Goal: Transaction & Acquisition: Subscribe to service/newsletter

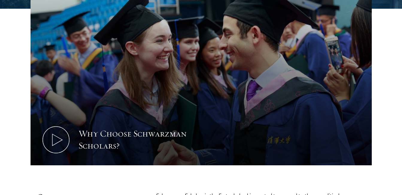
scroll to position [359, 0]
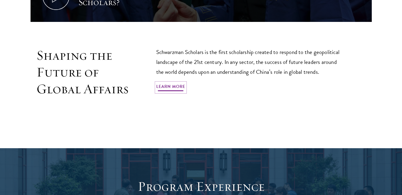
click at [169, 83] on link "Learn More" at bounding box center [170, 87] width 29 height 9
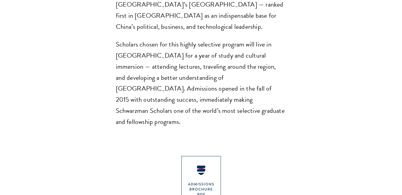
scroll to position [599, 0]
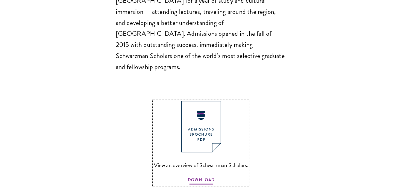
click at [201, 176] on span "DOWNLOAD" at bounding box center [201, 180] width 27 height 9
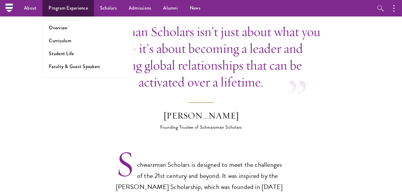
scroll to position [300, 0]
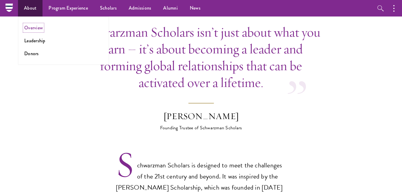
click at [37, 28] on link "Overview" at bounding box center [33, 27] width 19 height 7
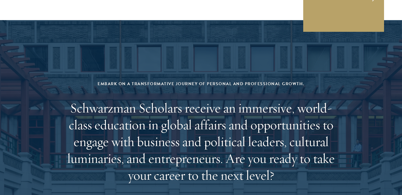
scroll to position [2366, 0]
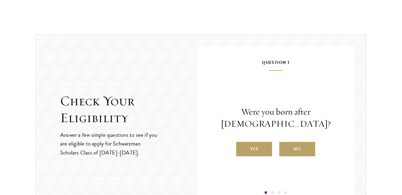
scroll to position [599, 0]
click at [259, 148] on label "Yes" at bounding box center [254, 148] width 36 height 14
click at [242, 147] on input "Yes" at bounding box center [238, 144] width 5 height 5
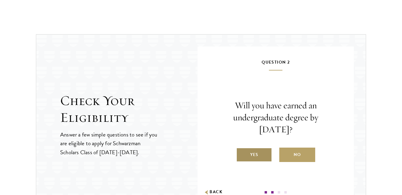
click at [252, 156] on label "Yes" at bounding box center [254, 154] width 36 height 14
click at [242, 153] on input "Yes" at bounding box center [238, 150] width 5 height 5
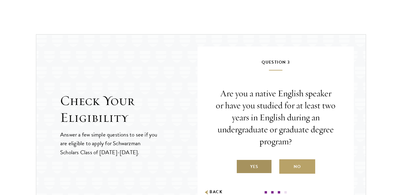
click at [259, 163] on label "Yes" at bounding box center [254, 166] width 36 height 14
click at [242, 163] on input "Yes" at bounding box center [238, 162] width 5 height 5
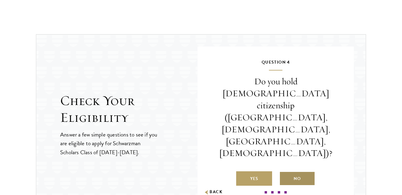
click at [297, 171] on label "No" at bounding box center [297, 178] width 36 height 14
click at [285, 172] on input "No" at bounding box center [281, 174] width 5 height 5
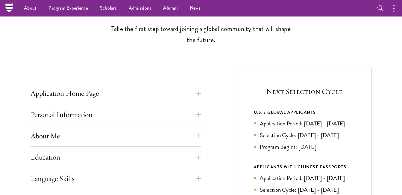
scroll to position [120, 0]
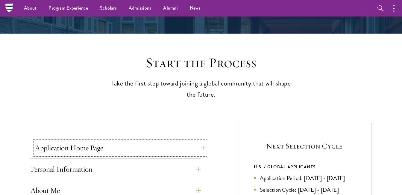
click at [151, 149] on button "Application Home Page" at bounding box center [120, 147] width 171 height 14
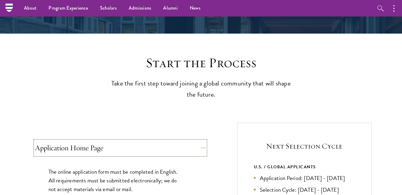
scroll to position [180, 0]
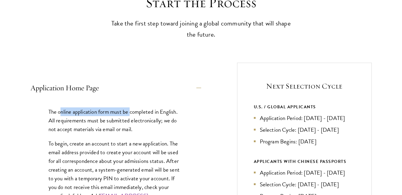
drag, startPoint x: 60, startPoint y: 113, endPoint x: 132, endPoint y: 114, distance: 71.6
click at [132, 114] on p "The online application form must be completed in English. All requirements must…" at bounding box center [116, 120] width 135 height 26
drag, startPoint x: 132, startPoint y: 114, endPoint x: 106, endPoint y: 131, distance: 30.5
click at [107, 131] on p "The online application form must be completed in English. All requirements must…" at bounding box center [116, 120] width 135 height 26
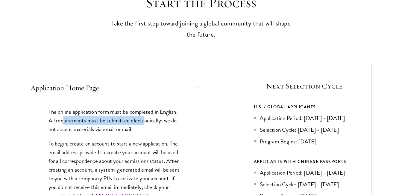
drag, startPoint x: 140, startPoint y: 120, endPoint x: 145, endPoint y: 120, distance: 4.8
click at [145, 120] on p "The online application form must be completed in English. All requirements must…" at bounding box center [116, 120] width 135 height 26
drag, startPoint x: 145, startPoint y: 121, endPoint x: 123, endPoint y: 143, distance: 31.1
click at [123, 143] on p "To begin, create an account to start a new application. The email address provi…" at bounding box center [116, 174] width 135 height 70
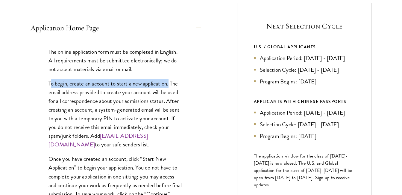
drag, startPoint x: 52, startPoint y: 85, endPoint x: 169, endPoint y: 87, distance: 117.1
click at [169, 87] on p "To begin, create an account to start a new application. The email address provi…" at bounding box center [116, 114] width 135 height 70
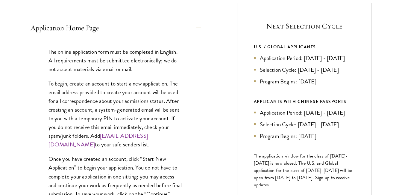
drag, startPoint x: 169, startPoint y: 87, endPoint x: 148, endPoint y: 93, distance: 22.0
click at [148, 93] on p "To begin, create an account to start a new application. The email address provi…" at bounding box center [116, 114] width 135 height 70
drag, startPoint x: 90, startPoint y: 85, endPoint x: 119, endPoint y: 86, distance: 28.8
click at [119, 86] on p "To begin, create an account to start a new application. The email address provi…" at bounding box center [116, 114] width 135 height 70
drag, startPoint x: 119, startPoint y: 86, endPoint x: 101, endPoint y: 93, distance: 19.5
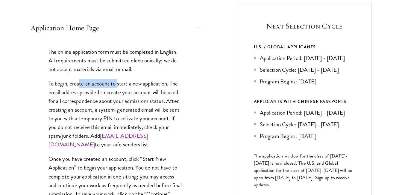
click at [101, 100] on p "To begin, create an account to start a new application. The email address provi…" at bounding box center [116, 114] width 135 height 70
click at [171, 81] on p "To begin, create an account to start a new application. The email address provi…" at bounding box center [116, 114] width 135 height 70
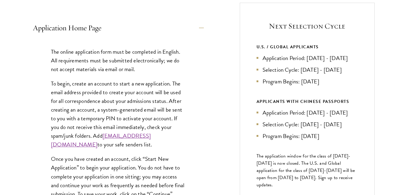
scroll to position [359, 0]
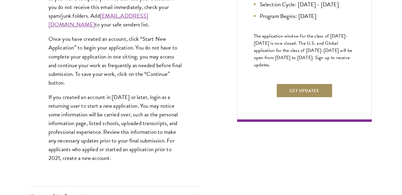
click at [309, 98] on button "Get Updates" at bounding box center [304, 90] width 57 height 14
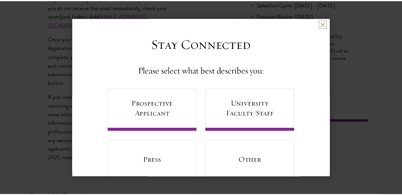
scroll to position [0, 0]
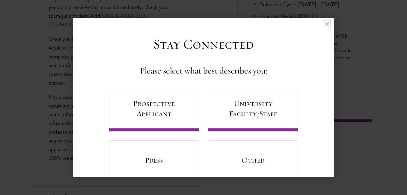
click at [324, 23] on button at bounding box center [326, 24] width 5 height 5
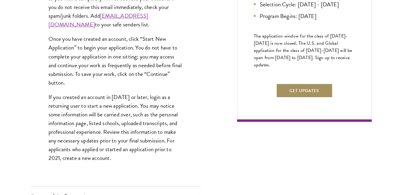
scroll to position [300, 0]
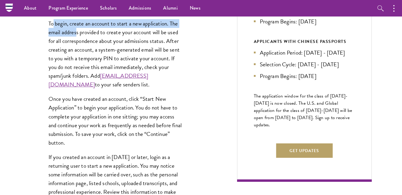
drag, startPoint x: 55, startPoint y: 25, endPoint x: 79, endPoint y: 30, distance: 25.3
click at [79, 30] on p "To begin, create an account to start a new application. The email address provi…" at bounding box center [116, 54] width 135 height 70
drag, startPoint x: 79, startPoint y: 30, endPoint x: 75, endPoint y: 40, distance: 10.9
click at [75, 40] on p "To begin, create an account to start a new application. The email address provi…" at bounding box center [116, 54] width 135 height 70
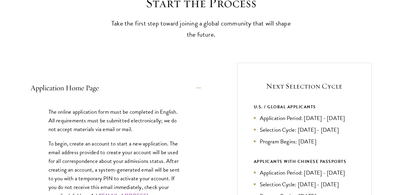
scroll to position [240, 0]
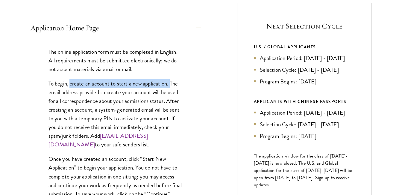
drag, startPoint x: 70, startPoint y: 83, endPoint x: 171, endPoint y: 85, distance: 100.7
click at [171, 85] on p "To begin, create an account to start a new application. The email address provi…" at bounding box center [116, 114] width 135 height 70
drag, startPoint x: 171, startPoint y: 85, endPoint x: 135, endPoint y: 109, distance: 43.3
click at [135, 109] on p "To begin, create an account to start a new application. The email address provi…" at bounding box center [116, 114] width 135 height 70
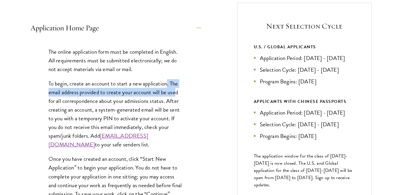
drag, startPoint x: 169, startPoint y: 84, endPoint x: 176, endPoint y: 94, distance: 12.4
click at [176, 94] on p "To begin, create an account to start a new application. The email address provi…" at bounding box center [116, 114] width 135 height 70
drag, startPoint x: 176, startPoint y: 94, endPoint x: 145, endPoint y: 106, distance: 33.2
click at [145, 106] on p "To begin, create an account to start a new application. The email address provi…" at bounding box center [116, 114] width 135 height 70
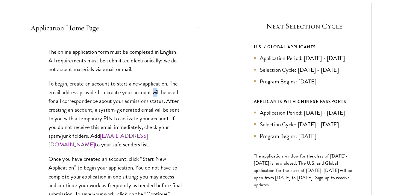
drag, startPoint x: 153, startPoint y: 92, endPoint x: 162, endPoint y: 95, distance: 9.3
click at [162, 95] on p "To begin, create an account to start a new application. The email address provi…" at bounding box center [116, 114] width 135 height 70
drag, startPoint x: 162, startPoint y: 95, endPoint x: 145, endPoint y: 105, distance: 19.3
click at [145, 105] on p "To begin, create an account to start a new application. The email address provi…" at bounding box center [116, 114] width 135 height 70
drag, startPoint x: 125, startPoint y: 100, endPoint x: 168, endPoint y: 99, distance: 42.5
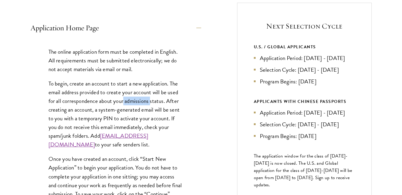
click at [168, 99] on p "To begin, create an account to start a new application. The email address provi…" at bounding box center [116, 114] width 135 height 70
drag, startPoint x: 168, startPoint y: 99, endPoint x: 148, endPoint y: 101, distance: 20.2
click at [151, 107] on p "To begin, create an account to start a new application. The email address provi…" at bounding box center [116, 114] width 135 height 70
drag, startPoint x: 98, startPoint y: 110, endPoint x: 161, endPoint y: 109, distance: 63.5
click at [161, 109] on p "To begin, create an account to start a new application. The email address provi…" at bounding box center [116, 114] width 135 height 70
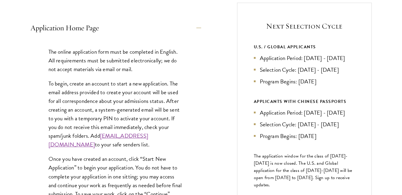
drag, startPoint x: 161, startPoint y: 109, endPoint x: 141, endPoint y: 117, distance: 21.6
click at [141, 117] on p "To begin, create an account to start a new application. The email address provi…" at bounding box center [116, 114] width 135 height 70
drag, startPoint x: 68, startPoint y: 110, endPoint x: 133, endPoint y: 102, distance: 65.2
click at [133, 102] on p "To begin, create an account to start a new application. The email address provi…" at bounding box center [116, 114] width 135 height 70
drag, startPoint x: 133, startPoint y: 102, endPoint x: 118, endPoint y: 116, distance: 20.8
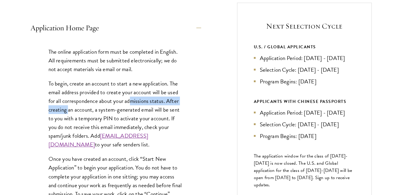
click at [119, 116] on p "To begin, create an account to start a new application. The email address provi…" at bounding box center [116, 114] width 135 height 70
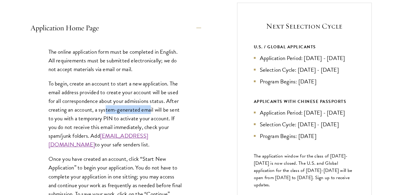
drag, startPoint x: 107, startPoint y: 110, endPoint x: 155, endPoint y: 110, distance: 48.2
click at [154, 110] on p "To begin, create an account to start a new application. The email address provi…" at bounding box center [116, 114] width 135 height 70
drag, startPoint x: 155, startPoint y: 110, endPoint x: 151, endPoint y: 118, distance: 8.8
click at [152, 118] on p "To begin, create an account to start a new application. The email address provi…" at bounding box center [116, 114] width 135 height 70
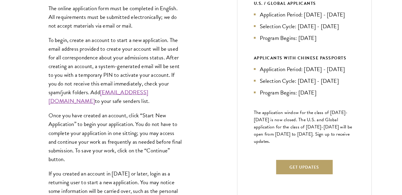
scroll to position [300, 0]
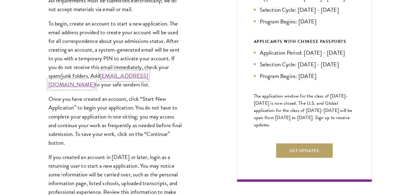
click at [111, 86] on link "admissions@schwarzmanscholars.org" at bounding box center [99, 79] width 100 height 17
click at [111, 84] on link "admissions@schwarzmanscholars.org" at bounding box center [99, 79] width 100 height 17
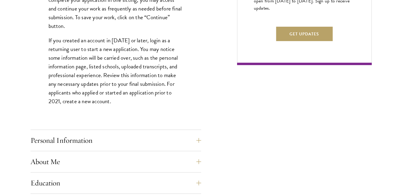
scroll to position [419, 0]
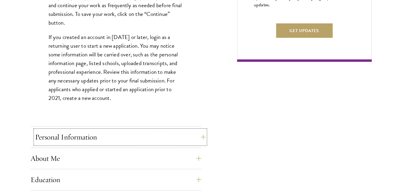
click at [89, 132] on button "Personal Information" at bounding box center [120, 137] width 171 height 14
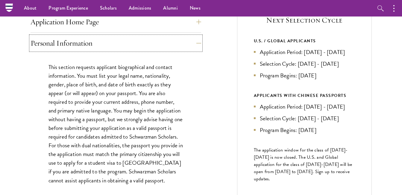
scroll to position [240, 0]
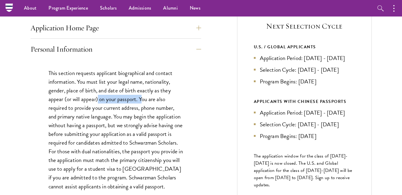
drag, startPoint x: 99, startPoint y: 98, endPoint x: 143, endPoint y: 99, distance: 44.6
click at [143, 99] on p "This section requests applicant biographical and contact information. You must …" at bounding box center [116, 130] width 135 height 122
drag, startPoint x: 143, startPoint y: 99, endPoint x: 106, endPoint y: 110, distance: 39.2
click at [106, 110] on p "This section requests applicant biographical and contact information. You must …" at bounding box center [116, 130] width 135 height 122
drag, startPoint x: 109, startPoint y: 108, endPoint x: 140, endPoint y: 106, distance: 30.9
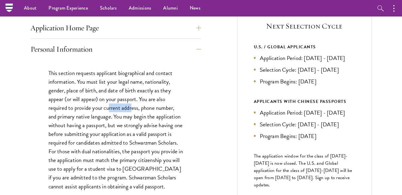
click at [134, 106] on p "This section requests applicant biographical and contact information. You must …" at bounding box center [116, 130] width 135 height 122
drag, startPoint x: 140, startPoint y: 106, endPoint x: 123, endPoint y: 117, distance: 20.6
click at [120, 127] on p "This section requests applicant biographical and contact information. You must …" at bounding box center [116, 130] width 135 height 122
drag, startPoint x: 134, startPoint y: 105, endPoint x: 159, endPoint y: 109, distance: 25.0
click at [159, 109] on p "This section requests applicant biographical and contact information. You must …" at bounding box center [116, 130] width 135 height 122
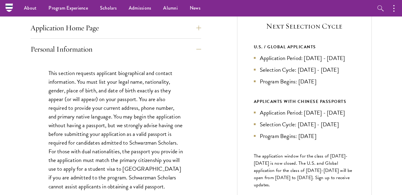
drag, startPoint x: 159, startPoint y: 109, endPoint x: 122, endPoint y: 125, distance: 40.4
click at [122, 125] on p "This section requests applicant biographical and contact information. You must …" at bounding box center [116, 130] width 135 height 122
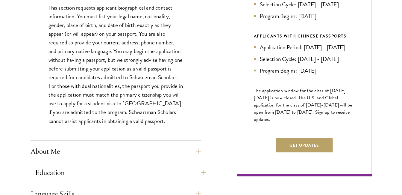
scroll to position [359, 0]
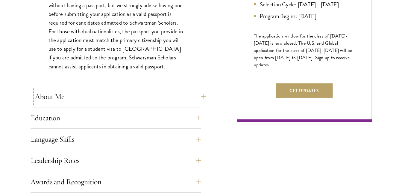
click at [125, 102] on button "About Me" at bounding box center [120, 96] width 171 height 14
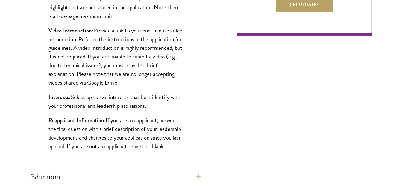
scroll to position [479, 0]
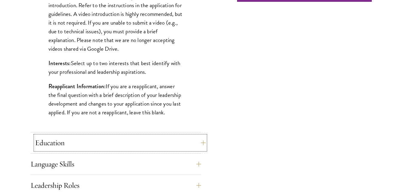
click at [132, 145] on button "Education" at bounding box center [120, 142] width 171 height 14
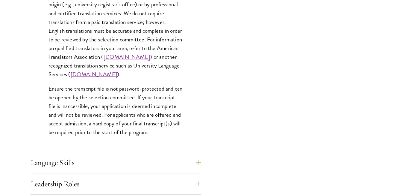
scroll to position [959, 0]
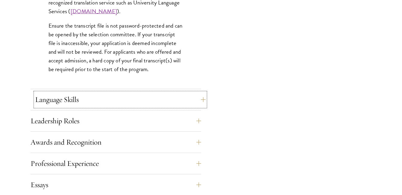
drag, startPoint x: 143, startPoint y: 101, endPoint x: 138, endPoint y: 103, distance: 5.1
click at [142, 102] on button "Language Skills" at bounding box center [120, 99] width 171 height 14
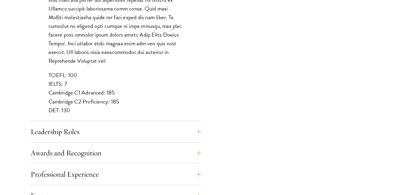
scroll to position [539, 0]
click at [132, 127] on button "Leadership Roles" at bounding box center [120, 131] width 171 height 14
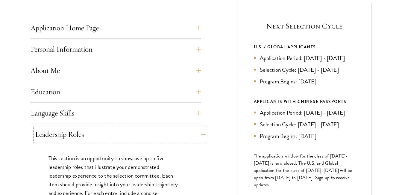
scroll to position [359, 0]
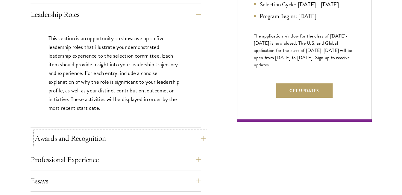
click at [136, 132] on button "Awards and Recognition" at bounding box center [120, 138] width 171 height 14
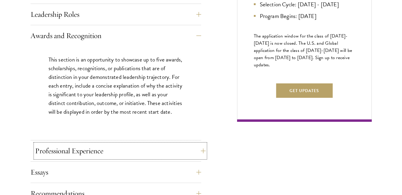
click at [123, 152] on button "Professional Experience" at bounding box center [120, 150] width 171 height 14
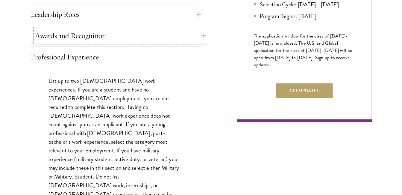
click at [120, 35] on button "Awards and Recognition" at bounding box center [120, 35] width 171 height 14
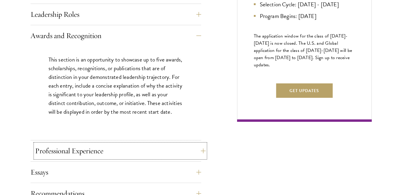
click at [126, 146] on button "Professional Experience" at bounding box center [120, 150] width 171 height 14
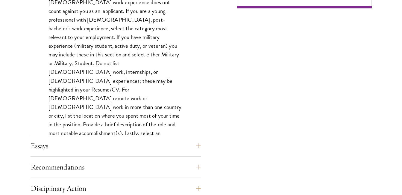
scroll to position [479, 0]
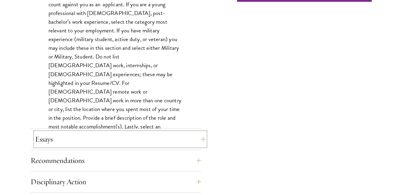
click at [120, 132] on button "Essays" at bounding box center [120, 139] width 171 height 14
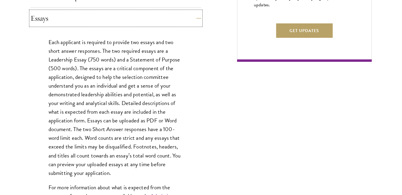
scroll to position [539, 0]
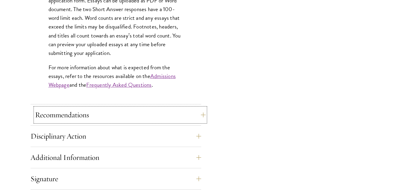
click at [129, 116] on button "Recommendations" at bounding box center [120, 115] width 171 height 14
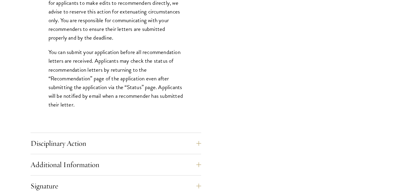
scroll to position [839, 0]
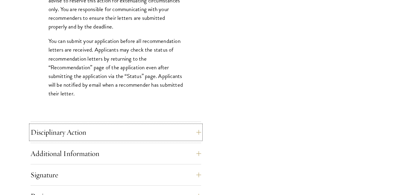
click at [124, 134] on button "Disciplinary Action" at bounding box center [116, 132] width 171 height 14
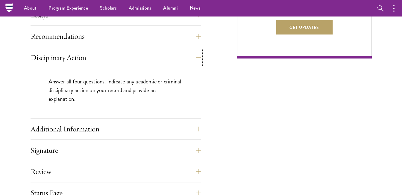
scroll to position [419, 0]
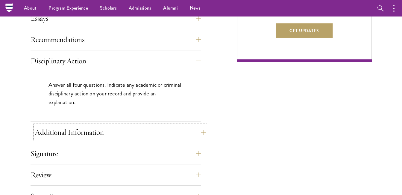
click at [125, 132] on button "Additional Information" at bounding box center [120, 132] width 171 height 14
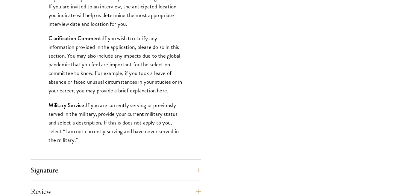
scroll to position [599, 0]
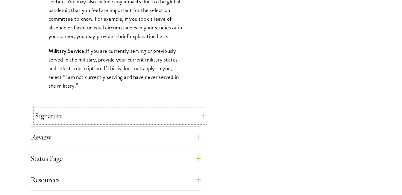
click at [123, 121] on button "Signature" at bounding box center [120, 115] width 171 height 14
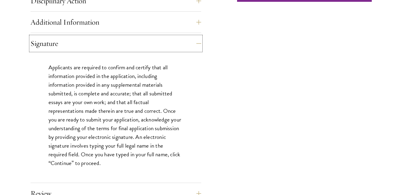
scroll to position [539, 0]
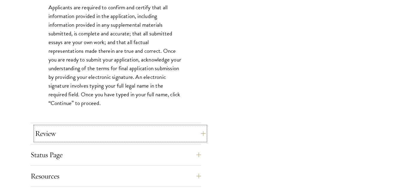
click at [105, 136] on button "Review" at bounding box center [120, 133] width 171 height 14
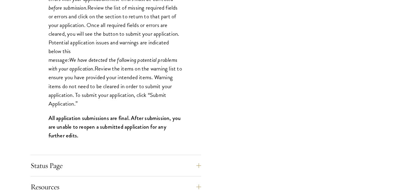
scroll to position [599, 0]
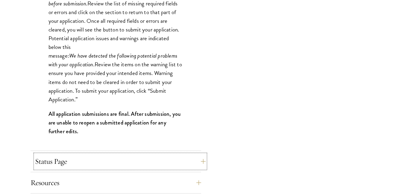
click at [97, 158] on button "Status Page" at bounding box center [120, 161] width 171 height 14
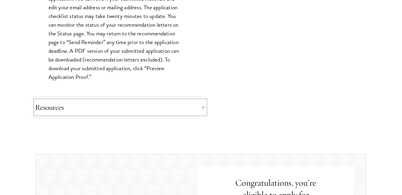
click at [126, 111] on button "Resources" at bounding box center [120, 107] width 171 height 14
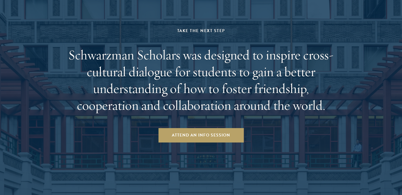
scroll to position [959, 0]
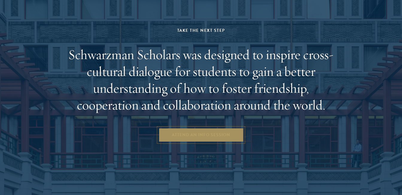
click at [231, 136] on link "Attend an Info Session" at bounding box center [200, 135] width 85 height 14
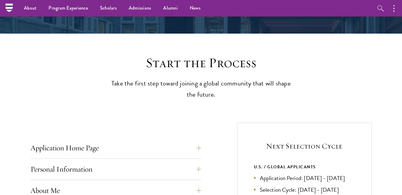
scroll to position [0, 0]
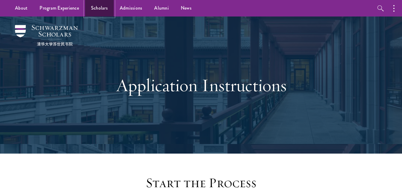
click at [94, 10] on link "Scholars" at bounding box center [99, 8] width 29 height 16
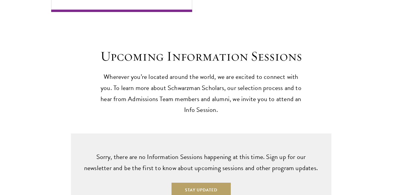
scroll to position [1418, 0]
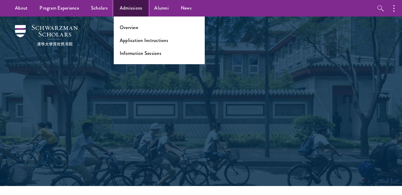
click at [127, 9] on link "Admissions" at bounding box center [131, 8] width 35 height 16
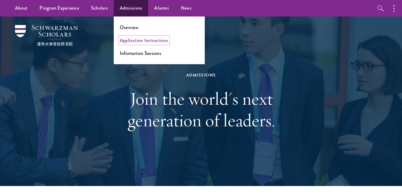
click at [137, 40] on link "Application Instructions" at bounding box center [144, 40] width 49 height 7
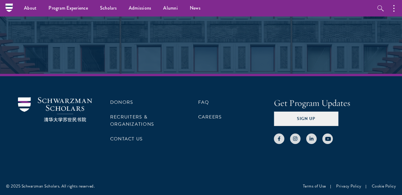
scroll to position [831, 0]
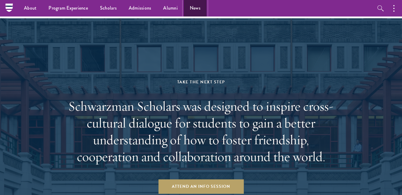
click at [197, 7] on link "News" at bounding box center [195, 8] width 23 height 16
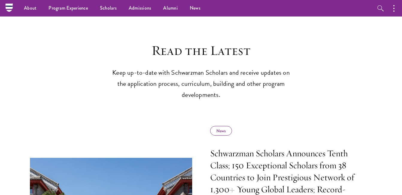
scroll to position [60, 0]
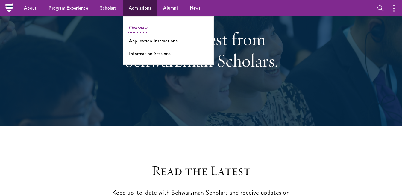
click at [138, 27] on link "Overview" at bounding box center [138, 27] width 19 height 7
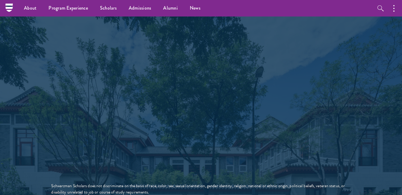
scroll to position [839, 0]
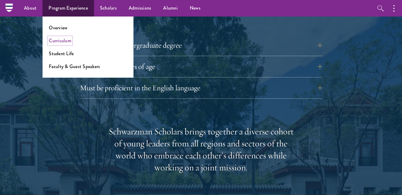
click at [67, 40] on link "Curriculum" at bounding box center [60, 40] width 22 height 7
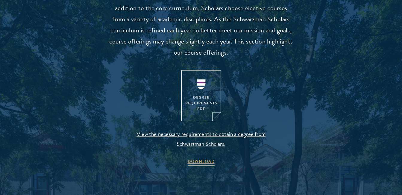
scroll to position [659, 0]
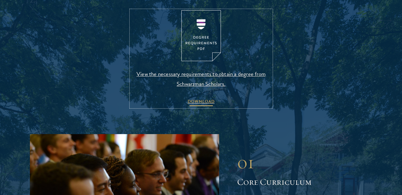
click at [205, 98] on span "DOWNLOAD" at bounding box center [201, 102] width 27 height 9
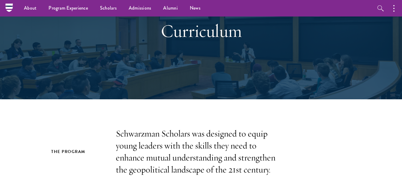
scroll to position [0, 0]
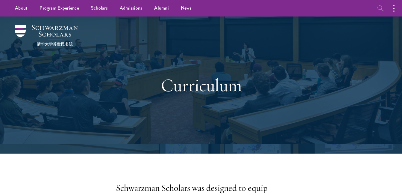
click at [377, 6] on button "button" at bounding box center [381, 8] width 16 height 16
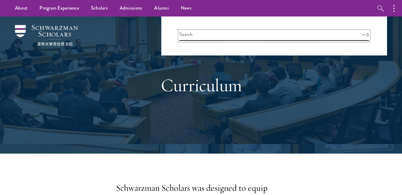
click at [281, 35] on input "search" at bounding box center [274, 36] width 190 height 10
type input "Application"
click at [362, 33] on button "Search" at bounding box center [365, 35] width 7 height 4
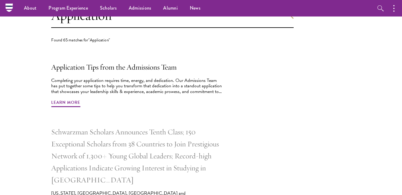
scroll to position [180, 0]
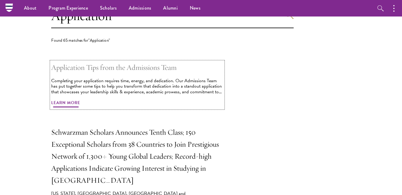
click at [72, 100] on span "Learn More" at bounding box center [65, 103] width 29 height 9
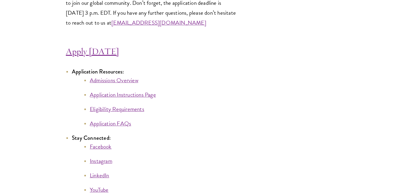
scroll to position [3295, 0]
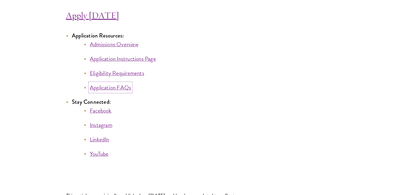
click at [106, 89] on link "Application FAQs" at bounding box center [110, 87] width 41 height 9
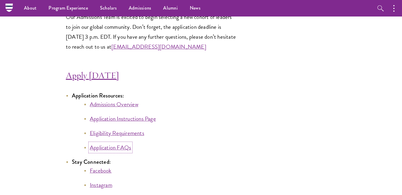
scroll to position [3175, 0]
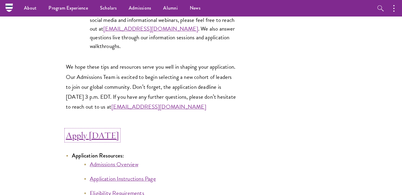
click at [91, 139] on link "Apply Today" at bounding box center [92, 134] width 53 height 11
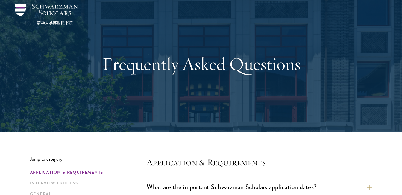
scroll to position [180, 0]
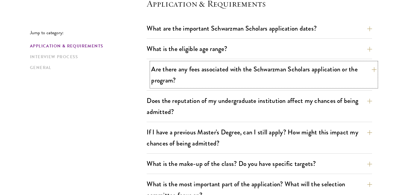
click at [216, 85] on button "Are there any fees associated with the Schwarzman Scholars application or the p…" at bounding box center [264, 74] width 226 height 25
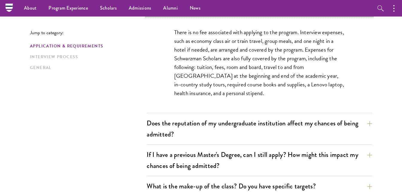
scroll to position [240, 0]
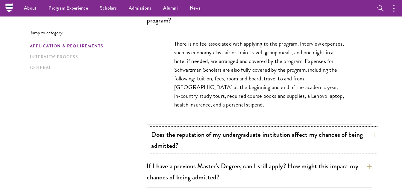
click at [263, 137] on button "Does the reputation of my undergraduate institution affect my chances of being …" at bounding box center [264, 140] width 226 height 25
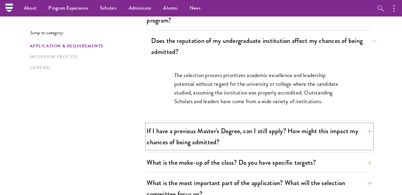
click at [263, 137] on button "If I have a previous Master's Degree, can I still apply? How might this impact …" at bounding box center [260, 136] width 226 height 25
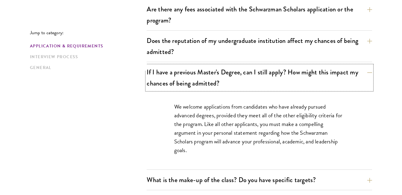
scroll to position [300, 0]
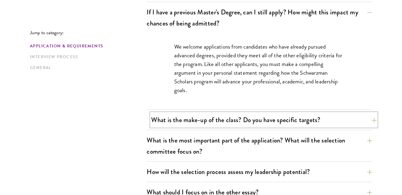
click at [273, 125] on button "What is the make-up of the class? Do you have specific targets?" at bounding box center [264, 119] width 226 height 13
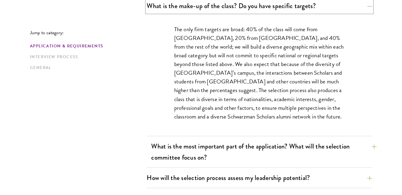
scroll to position [359, 0]
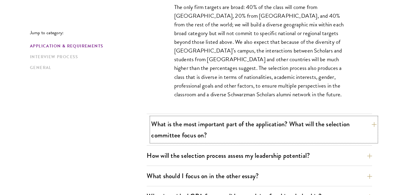
click at [271, 126] on button "What is the most important part of the application? What will the selection com…" at bounding box center [264, 129] width 226 height 25
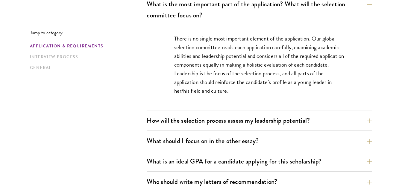
click at [268, 127] on div "How will the selection process assess my leadership potential? The Schwarzman S…" at bounding box center [260, 122] width 226 height 17
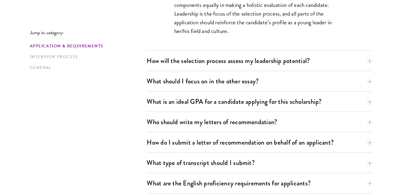
scroll to position [419, 0]
click at [253, 121] on button "Who should write my letters of recommendation?" at bounding box center [264, 121] width 226 height 13
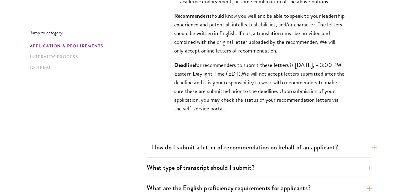
scroll to position [599, 0]
click at [239, 144] on button "How do I submit a letter of recommendation on behalf of an applicant?" at bounding box center [264, 146] width 226 height 13
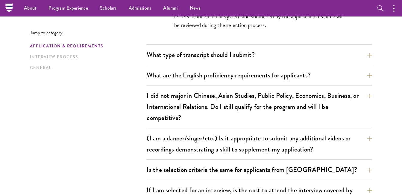
scroll to position [539, 0]
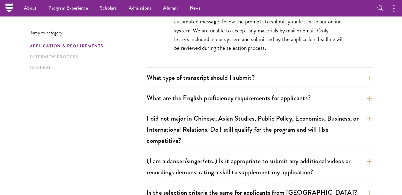
click at [237, 98] on button "What are the English proficiency requirements for applicants?" at bounding box center [264, 97] width 226 height 13
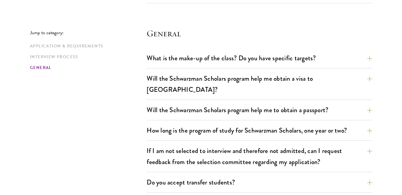
scroll to position [1198, 0]
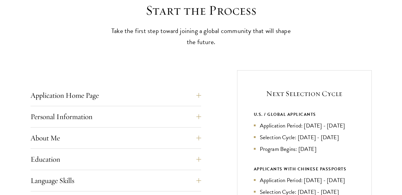
scroll to position [180, 0]
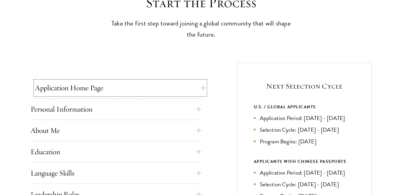
click at [118, 89] on button "Application Home Page" at bounding box center [120, 88] width 171 height 14
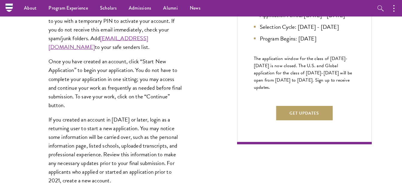
scroll to position [240, 0]
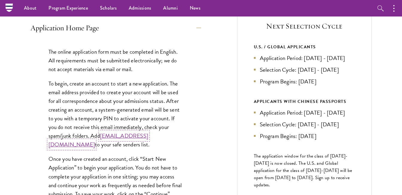
click at [95, 144] on link "admissions@schwarzmanscholars.org" at bounding box center [99, 139] width 100 height 17
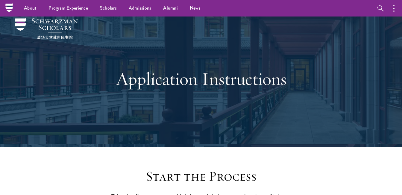
scroll to position [0, 0]
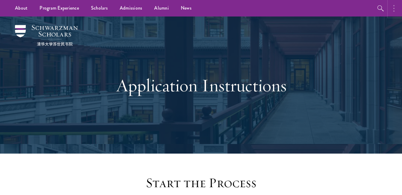
click at [395, 10] on button "button" at bounding box center [395, 8] width 13 height 16
click at [334, 94] on div "Application Instructions" at bounding box center [201, 84] width 342 height 137
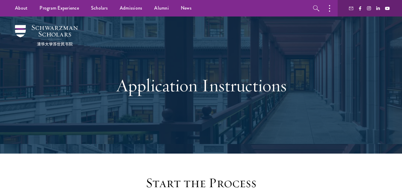
click at [57, 96] on div "Application Instructions" at bounding box center [201, 84] width 342 height 137
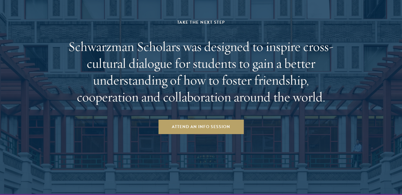
scroll to position [1198, 0]
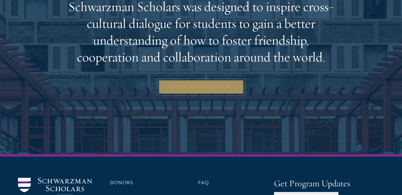
click at [213, 83] on link "Attend an Info Session" at bounding box center [200, 87] width 85 height 14
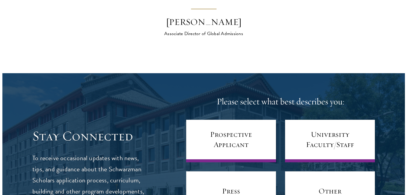
scroll to position [2317, 0]
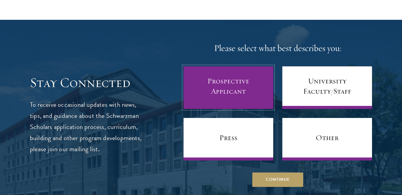
click at [204, 67] on link "Prospective Applicant" at bounding box center [229, 87] width 90 height 43
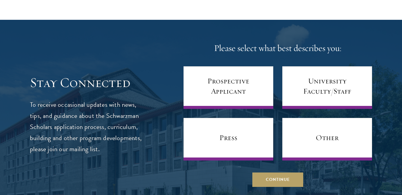
click at [273, 159] on div "Please select what best describes you: Prospective Applicant University Faculty…" at bounding box center [278, 114] width 189 height 144
click at [275, 172] on button "Continue" at bounding box center [278, 179] width 51 height 14
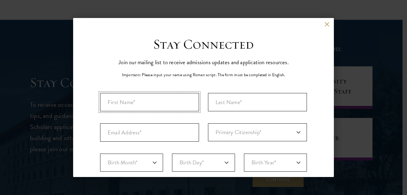
click at [152, 103] on input "First Name*" at bounding box center [149, 102] width 99 height 18
type input "ABITHA"
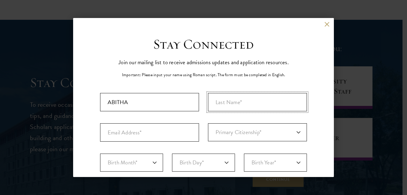
type input "ASHOKAN"
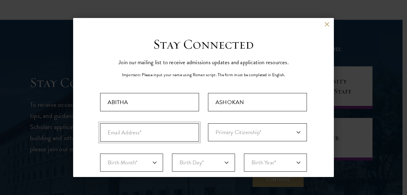
type input "sabariashokan2020@gmail.com"
select select "21"
select select "2008"
select select "IN"
type input "MADURAI"
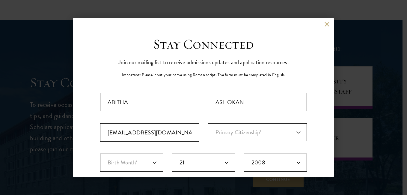
select select "Tamil Nadu"
click at [232, 127] on select "Primary Citizenship* Afghanistan Aland Islands Albania Algeria Andorra Angola A…" at bounding box center [257, 132] width 99 height 18
select select "IN"
click at [208, 123] on select "Primary Citizenship* Afghanistan Aland Islands Albania Algeria Andorra Angola A…" at bounding box center [257, 132] width 99 height 18
click at [132, 163] on select "Birth Month* January February March April May June July August September Octobe…" at bounding box center [131, 162] width 63 height 18
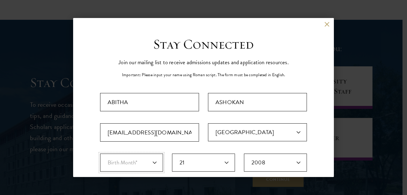
select select "11"
click at [100, 153] on select "Birth Month* January February March April May June July August September Octobe…" at bounding box center [131, 162] width 63 height 18
click at [188, 161] on select "Birth Day* 1 2 3 4 5 6 7 8 9 10 11 12 13 14 15 16 17 18 19 20 21 22 23 24 25 26…" at bounding box center [203, 162] width 63 height 18
select select "13"
click at [172, 153] on select "Birth Day* 1 2 3 4 5 6 7 8 9 10 11 12 13 14 15 16 17 18 19 20 21 22 23 24 25 26…" at bounding box center [203, 162] width 63 height 18
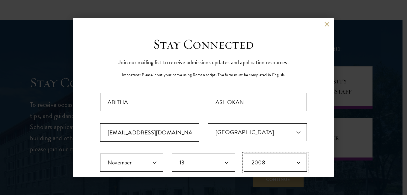
click at [279, 160] on select "Birth Year* 2025 2024 2023 2022 2021 2020 2019 2018 2017 2016 2015 2014 2013 20…" at bounding box center [275, 162] width 63 height 18
select select "2002"
click at [244, 153] on select "Birth Year* 2025 2024 2023 2022 2021 2020 2019 2018 2017 2016 2015 2014 2013 20…" at bounding box center [275, 162] width 63 height 18
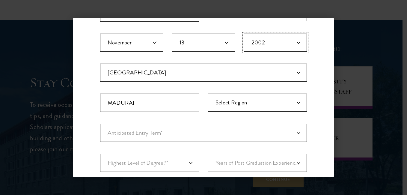
scroll to position [213, 0]
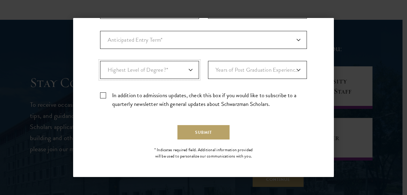
click at [161, 66] on select "Highest Level of Degree?* PHD Bachelor's Master's Current Undergraduate Student" at bounding box center [149, 70] width 99 height 18
click at [100, 61] on select "Highest Level of Degree?* PHD Bachelor's Master's Current Undergraduate Student" at bounding box center [149, 70] width 99 height 18
click at [186, 68] on select "Highest Level of Degree?* PHD Bachelor's Master's Current Undergraduate Student" at bounding box center [149, 70] width 99 height 18
click at [100, 61] on select "Highest Level of Degree?* PHD Bachelor's Master's Current Undergraduate Student" at bounding box center [149, 70] width 99 height 18
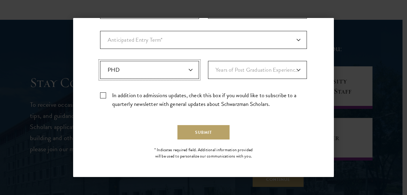
click at [178, 71] on select "Highest Level of Degree?* PHD Bachelor's Master's Current Undergraduate Student" at bounding box center [149, 70] width 99 height 18
select select "009547fe-3364-4351-8e81-63abea734008"
click at [100, 61] on select "Highest Level of Degree?* PHD Bachelor's Master's Current Undergraduate Student" at bounding box center [149, 70] width 99 height 18
click at [240, 64] on select "Years of Post Graduation Experience?* 1 2 3 4 5 6 7 8 9 10" at bounding box center [257, 70] width 99 height 18
select select "2"
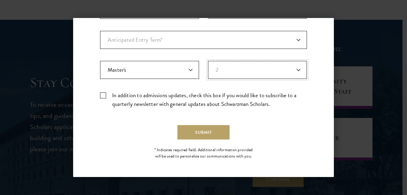
click at [208, 61] on select "Years of Post Graduation Experience?* 1 2 3 4 5 6 7 8 9 10" at bounding box center [257, 70] width 99 height 18
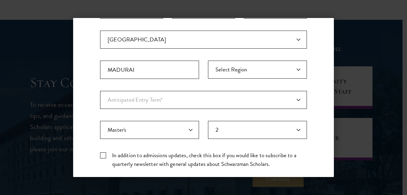
click at [166, 111] on div "Important: The form must be completed in English. ABITHA ASHOKAN sabariashokan2…" at bounding box center [203, 56] width 207 height 233
click at [166, 105] on select "Anticipated Entry Term* August 2026 (Application opens April 2025) Just Explori…" at bounding box center [203, 100] width 207 height 18
select select "a6790467-ebe7-4045-a56a-66c1cae98076"
click at [100, 91] on select "Anticipated Entry Term* August 2026 (Application opens April 2025) Just Explori…" at bounding box center [203, 100] width 207 height 18
click at [149, 102] on select "Anticipated Entry Term* August 2026 (Application opens April 2025) Just Explori…" at bounding box center [203, 100] width 207 height 18
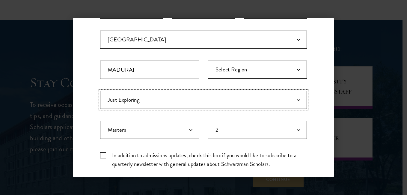
click at [100, 91] on select "Anticipated Entry Term* August 2026 (Application opens April 2025) Just Explori…" at bounding box center [203, 100] width 207 height 18
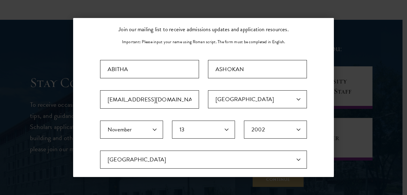
scroll to position [93, 0]
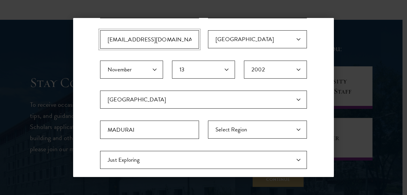
click at [158, 48] on input "sabariashokan2020@gmail.com" at bounding box center [149, 39] width 99 height 18
drag, startPoint x: 182, startPoint y: 40, endPoint x: 164, endPoint y: 39, distance: 17.1
click at [164, 39] on input "sabariashokan2020@gmail.com" at bounding box center [149, 39] width 99 height 18
click at [151, 41] on input "sabariashokan2020@gmail.com" at bounding box center [149, 39] width 99 height 18
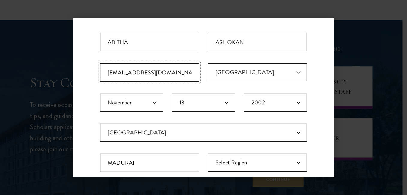
scroll to position [180, 0]
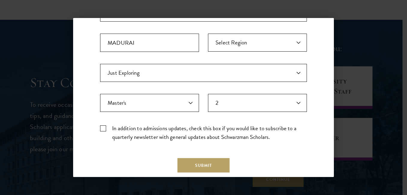
type input "ashokanabitha.2002@gmail.com"
click at [99, 128] on div "Stay Connected Please select what best describes you: Prospective Applicant Uni…" at bounding box center [203, 26] width 261 height 340
click at [104, 129] on label "In addition to admissions updates, check this box if you would like to subscrib…" at bounding box center [203, 132] width 207 height 17
click at [104, 128] on input "In addition to admissions updates, check this box if you would like to subscrib…" at bounding box center [203, 126] width 207 height 4
checkbox input "true"
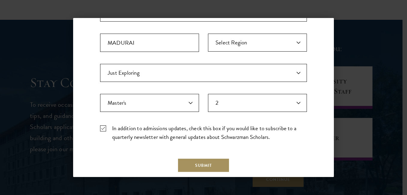
click at [195, 161] on button "Submit" at bounding box center [203, 165] width 52 height 14
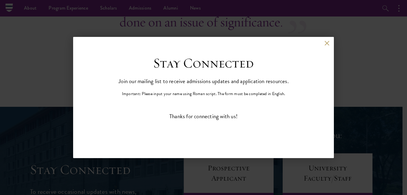
scroll to position [0, 0]
click at [327, 43] on button at bounding box center [326, 42] width 5 height 5
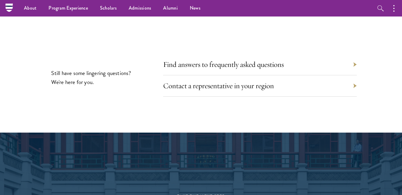
scroll to position [2627, 0]
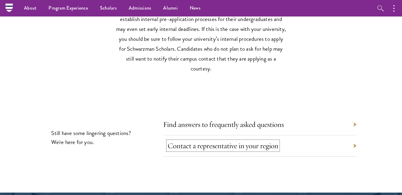
click at [223, 141] on link "Contact a representative in your region" at bounding box center [223, 145] width 111 height 9
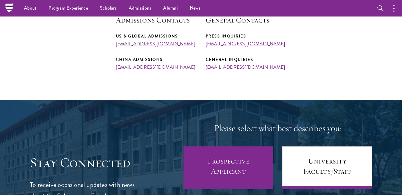
scroll to position [240, 0]
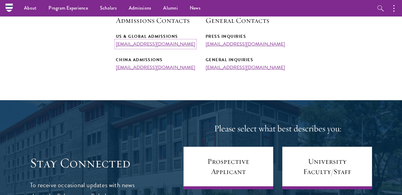
click at [156, 46] on link "admissions@schwarzmanscholars.org" at bounding box center [155, 43] width 79 height 7
click at [160, 42] on link "admissions@schwarzmanscholars.org" at bounding box center [155, 43] width 79 height 7
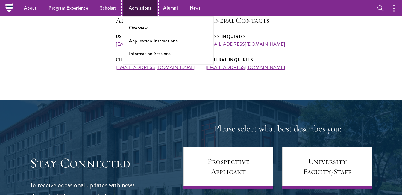
click at [144, 10] on link "Admissions" at bounding box center [140, 8] width 35 height 16
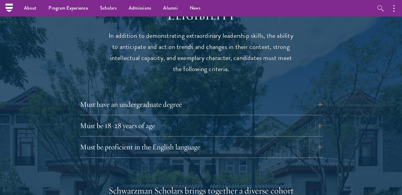
scroll to position [779, 0]
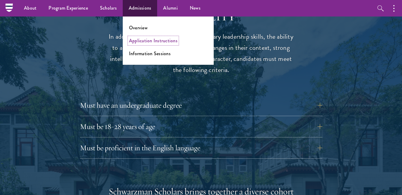
click at [147, 43] on link "Application Instructions" at bounding box center [153, 40] width 49 height 7
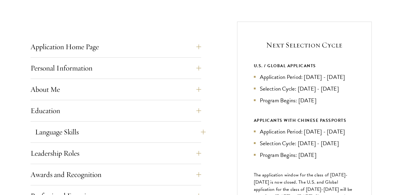
scroll to position [240, 0]
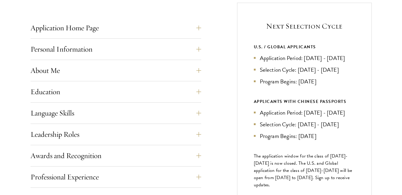
click at [113, 36] on div "Application Home Page The online application form must be completed in English.…" at bounding box center [116, 30] width 171 height 18
click at [76, 31] on button "Application Home Page" at bounding box center [120, 28] width 171 height 14
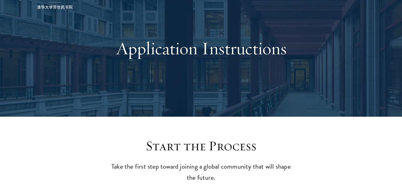
scroll to position [0, 0]
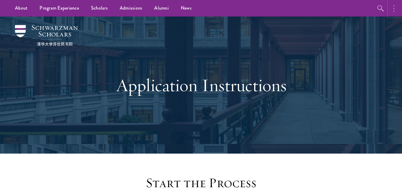
click at [390, 10] on button "button" at bounding box center [395, 8] width 13 height 16
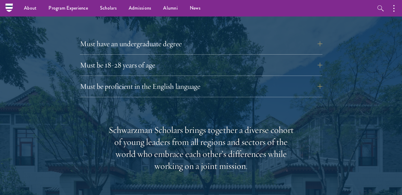
scroll to position [838, 0]
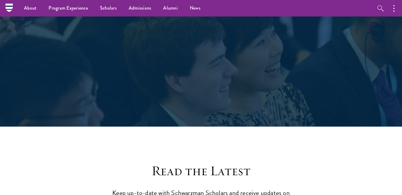
scroll to position [60, 0]
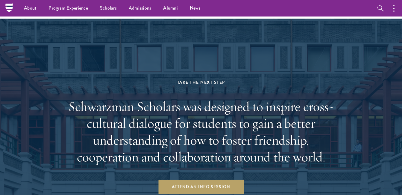
scroll to position [831, 0]
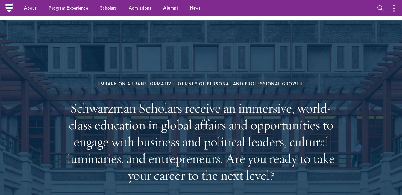
scroll to position [2366, 0]
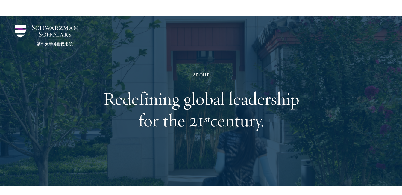
scroll to position [180, 0]
